Goal: Task Accomplishment & Management: Use online tool/utility

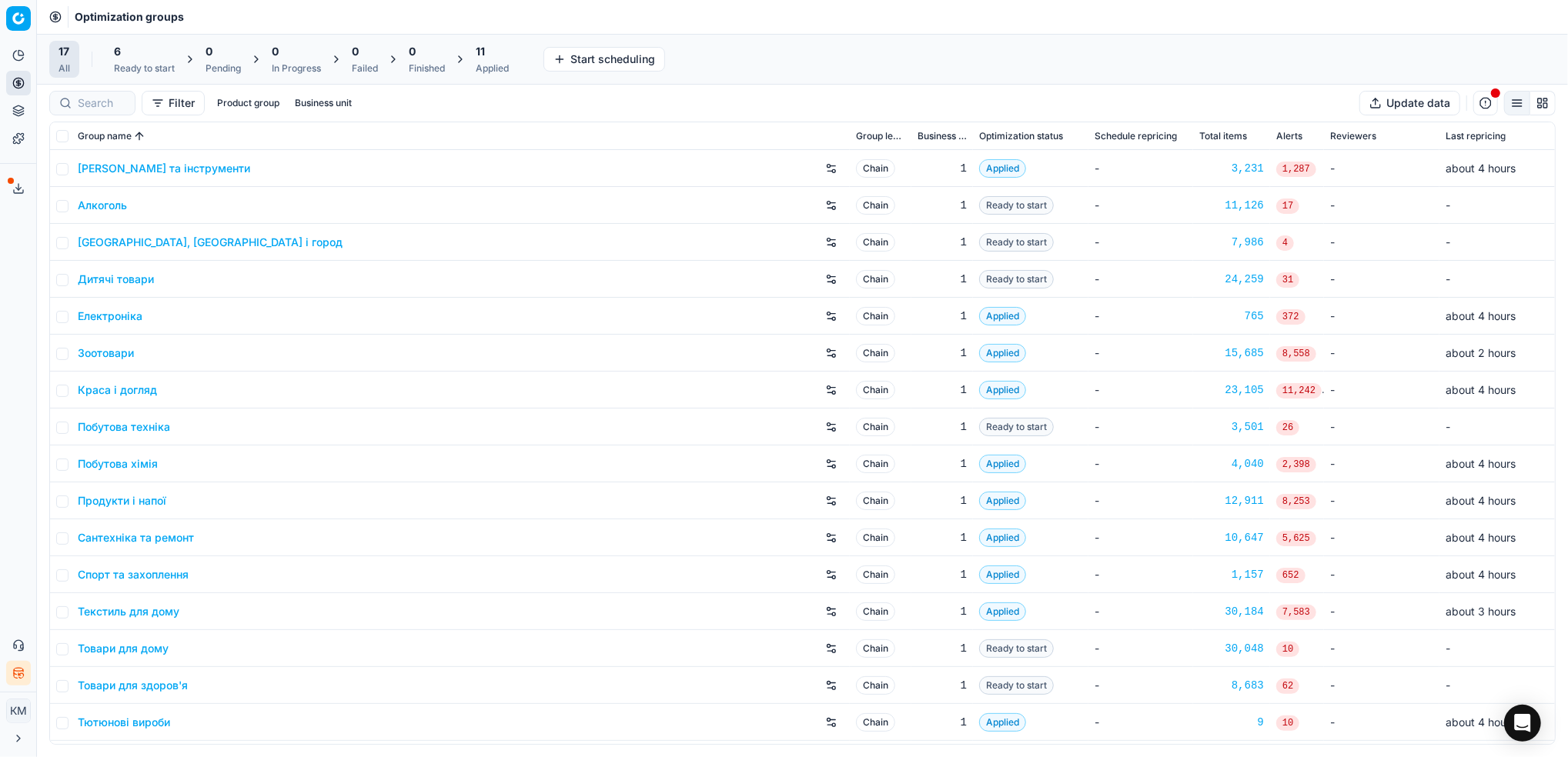
click at [130, 384] on link "Краса і догляд" at bounding box center [118, 390] width 79 height 16
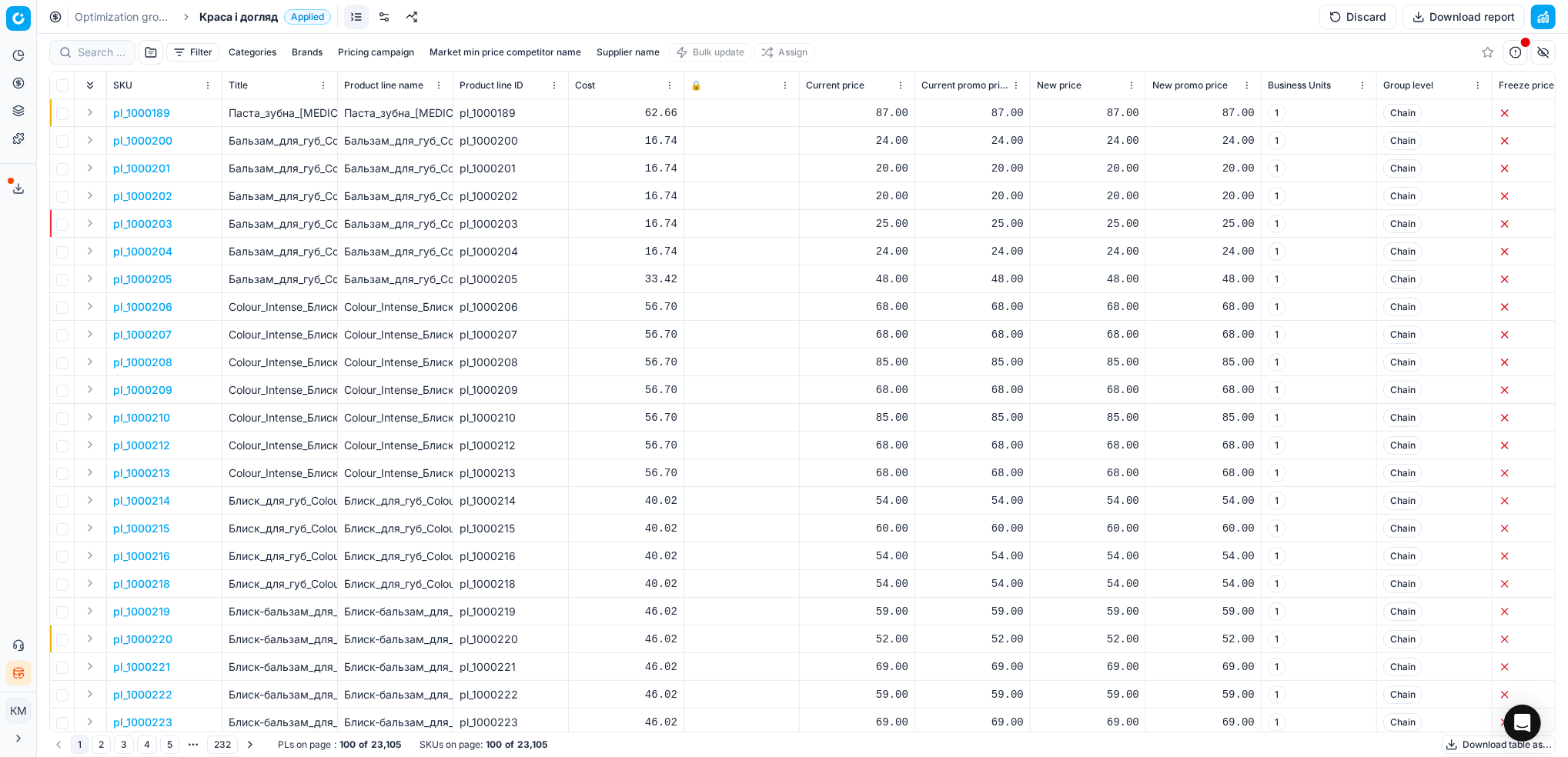
click at [311, 52] on button "Brands" at bounding box center [306, 52] width 43 height 18
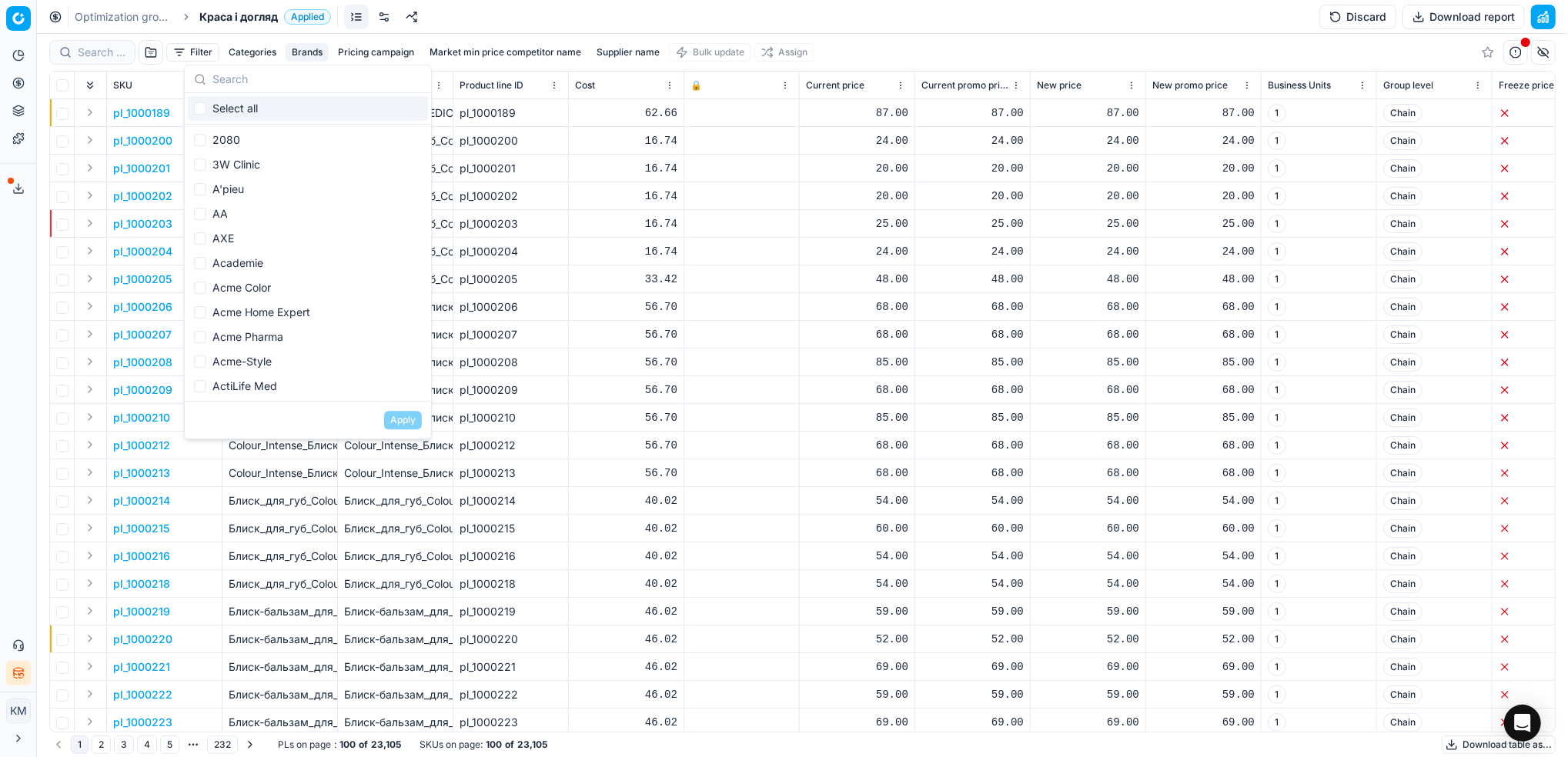
click at [623, 53] on button "Supplier name" at bounding box center [628, 52] width 75 height 18
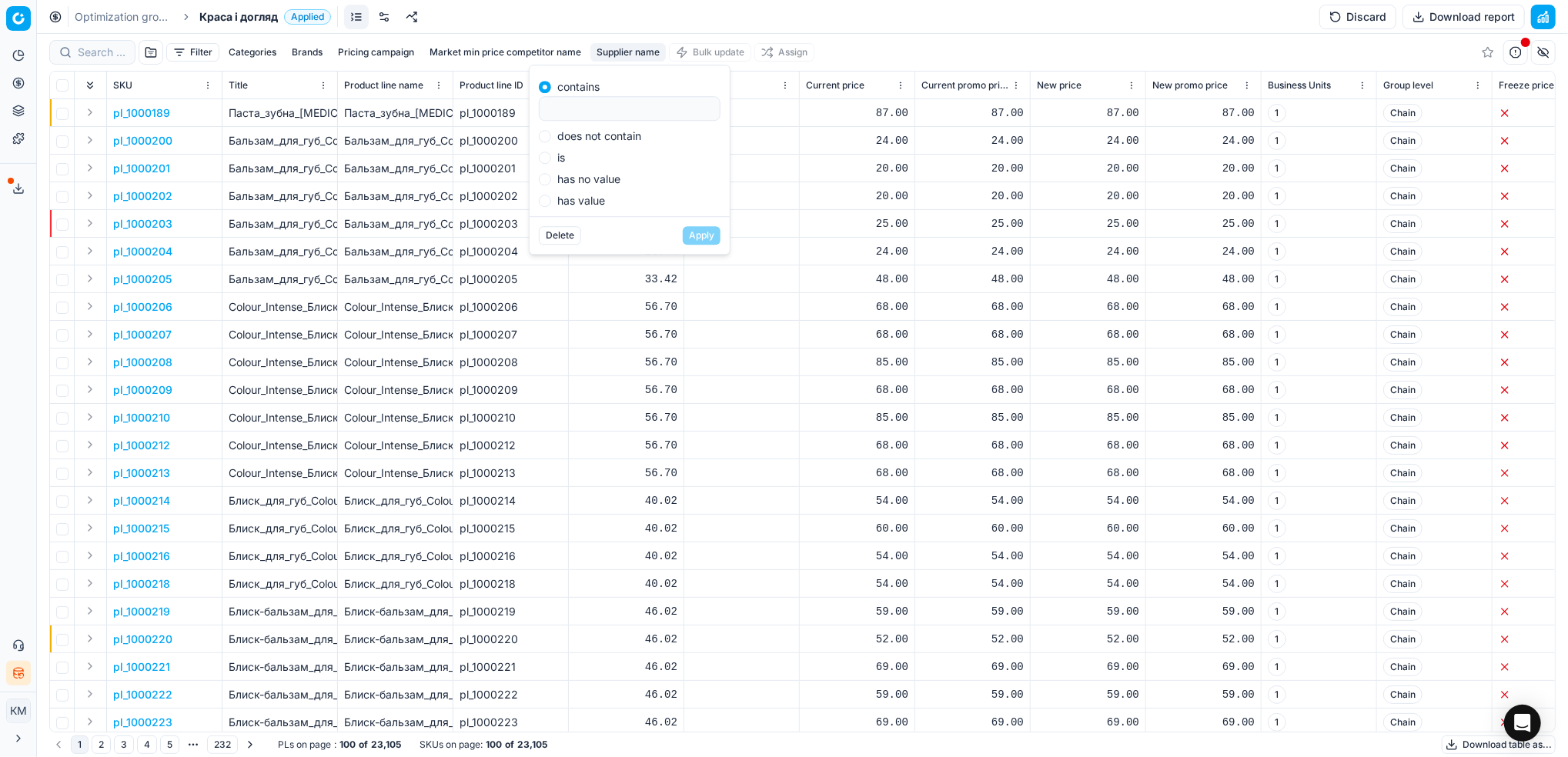
click at [635, 110] on input at bounding box center [629, 109] width 168 height 23
type input "кімберлі"
click at [703, 236] on button "Apply" at bounding box center [701, 235] width 38 height 18
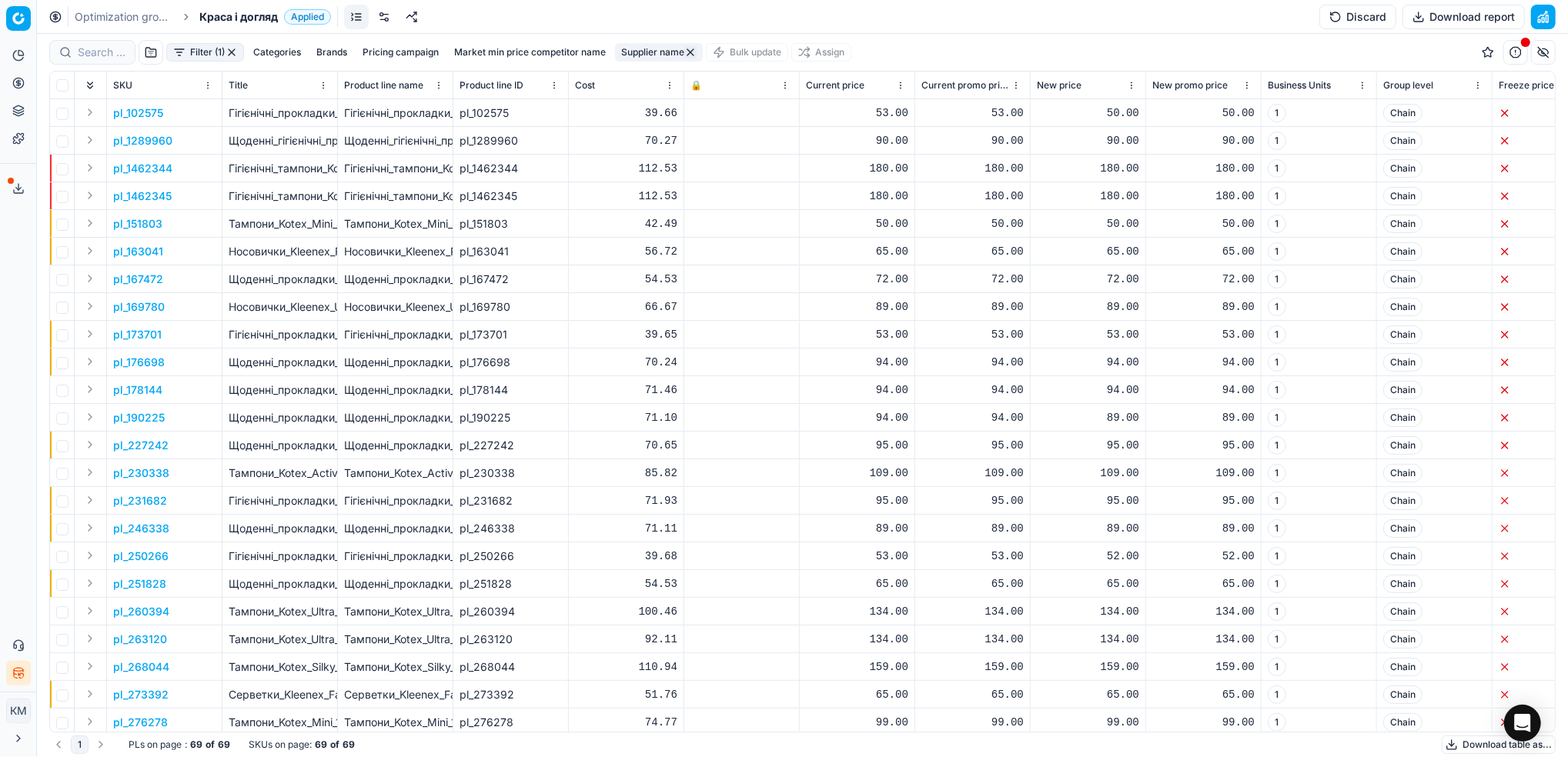
click at [10, 188] on button "Export service" at bounding box center [18, 189] width 25 height 25
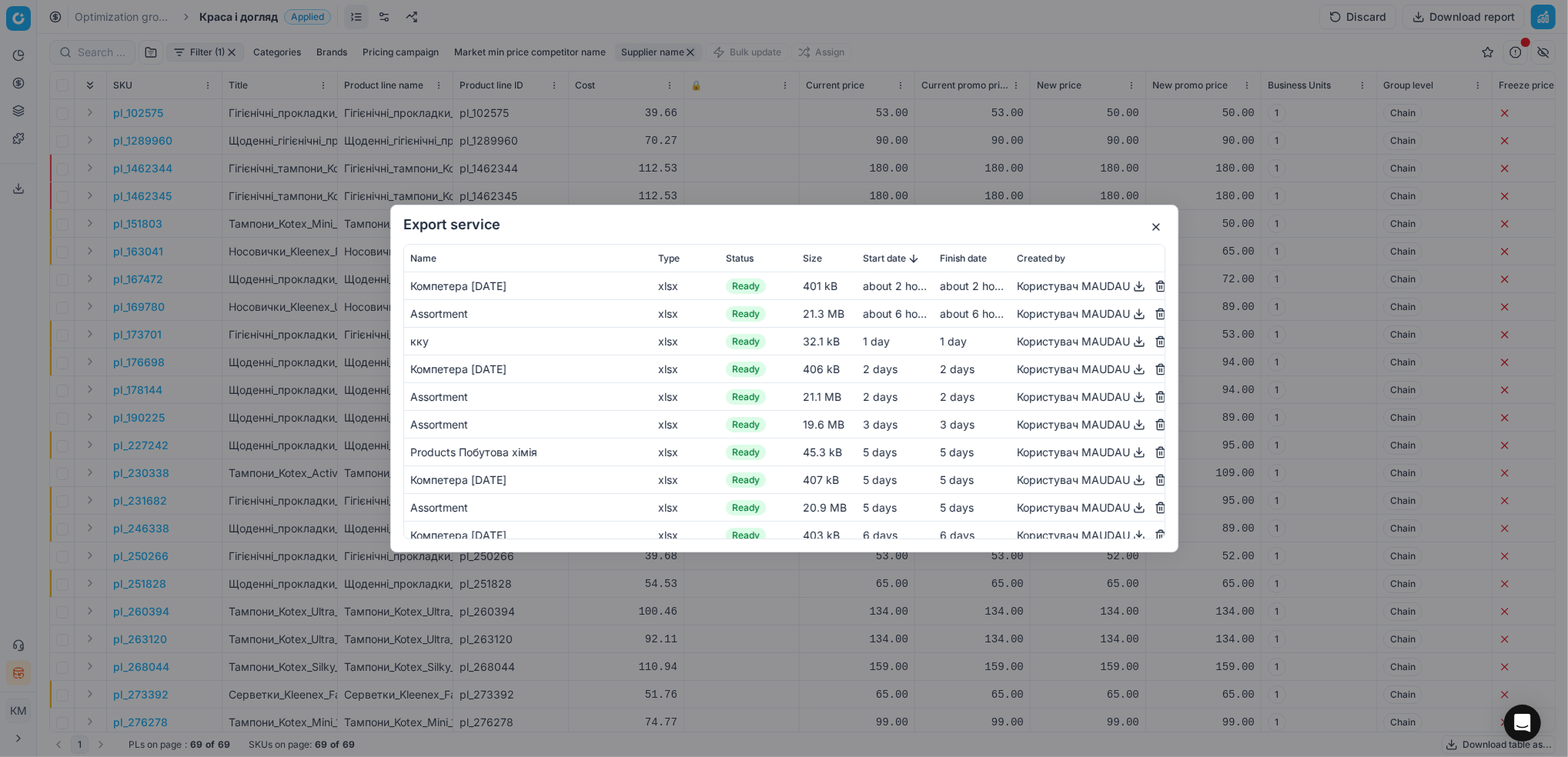
click at [1149, 226] on button "button" at bounding box center [1156, 226] width 18 height 18
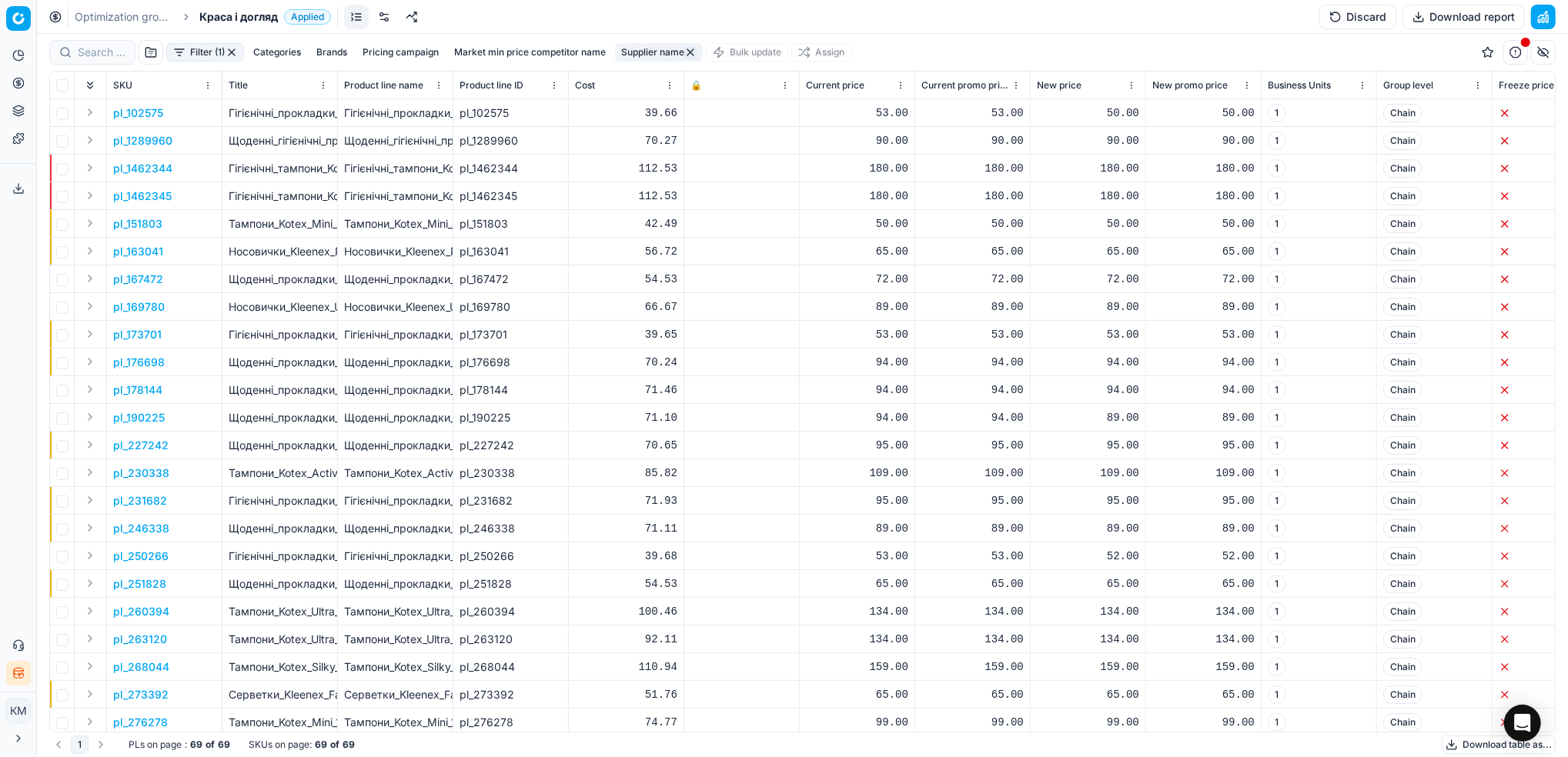
click at [1467, 751] on button "Download table as..." at bounding box center [1499, 744] width 114 height 18
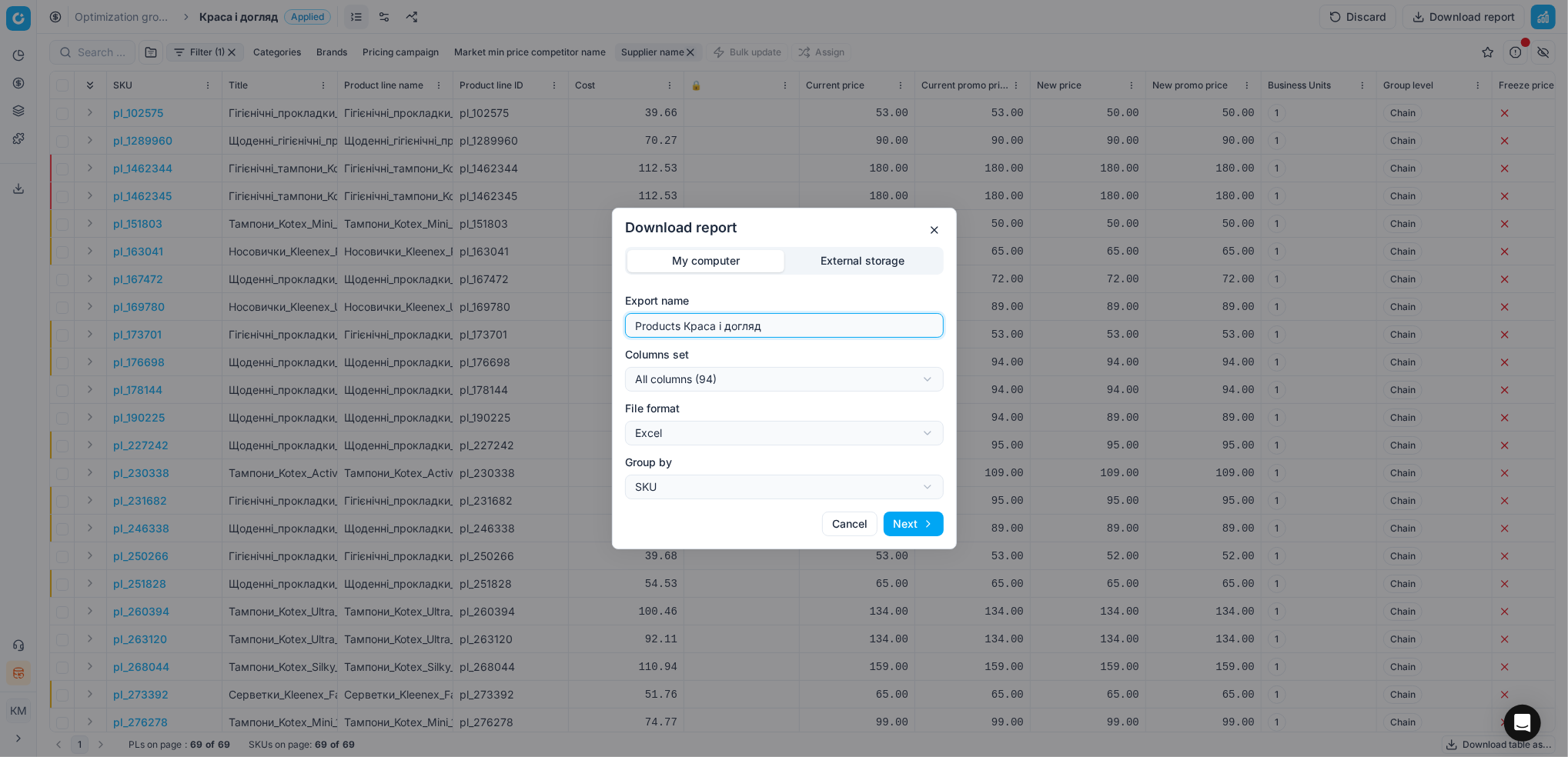
drag, startPoint x: 777, startPoint y: 332, endPoint x: 468, endPoint y: 318, distance: 309.3
click at [468, 318] on div "Download report My computer External storage Export name Products Краса і догля…" at bounding box center [784, 378] width 1568 height 757
type input "кку"
click at [912, 523] on button "Next" at bounding box center [913, 524] width 60 height 25
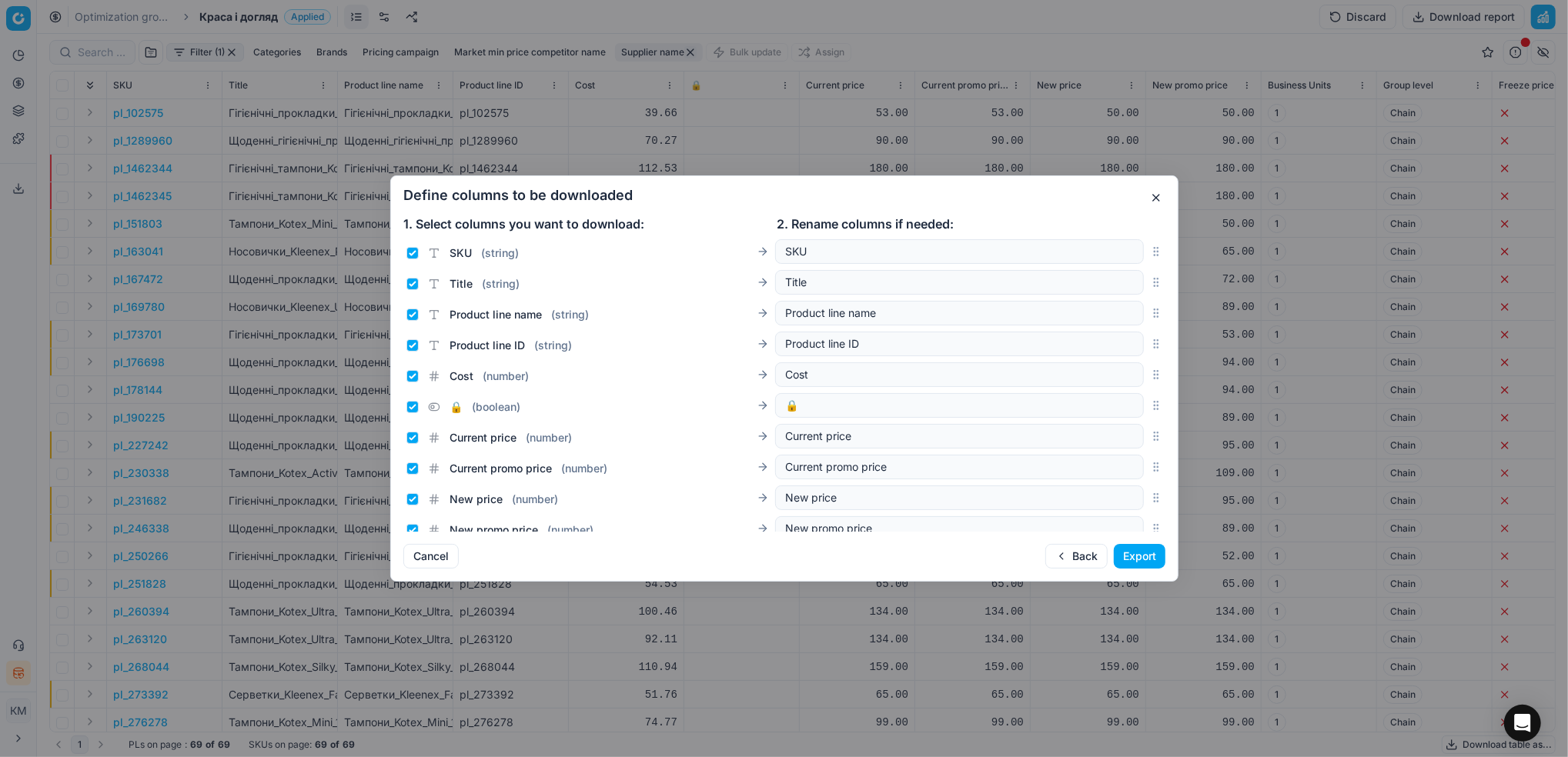
click at [1124, 554] on button "Export" at bounding box center [1139, 556] width 52 height 25
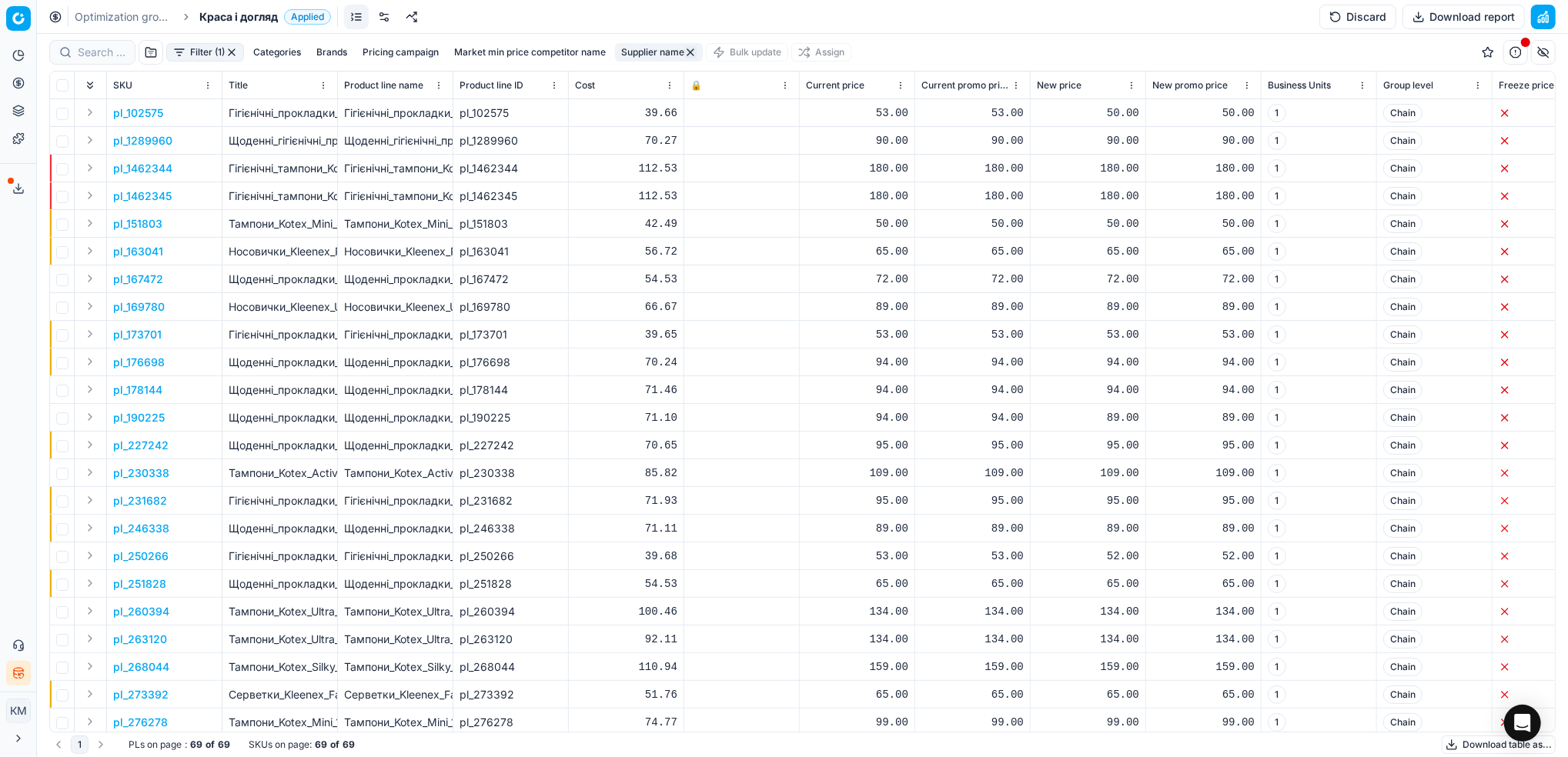
click at [17, 179] on button "Export service" at bounding box center [18, 189] width 25 height 25
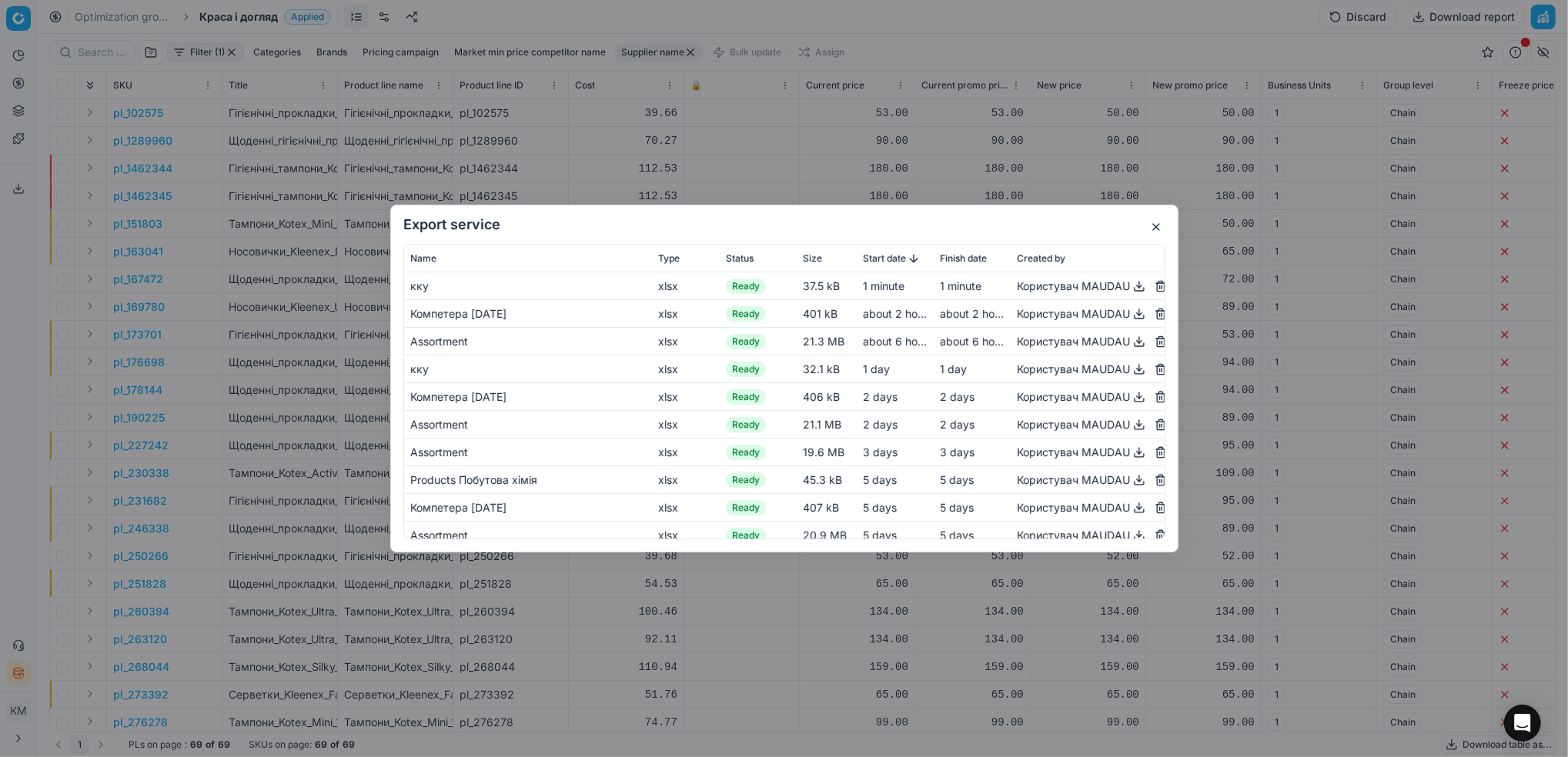
click at [1130, 288] on button "button" at bounding box center [1139, 286] width 18 height 18
